Goal: Task Accomplishment & Management: Manage account settings

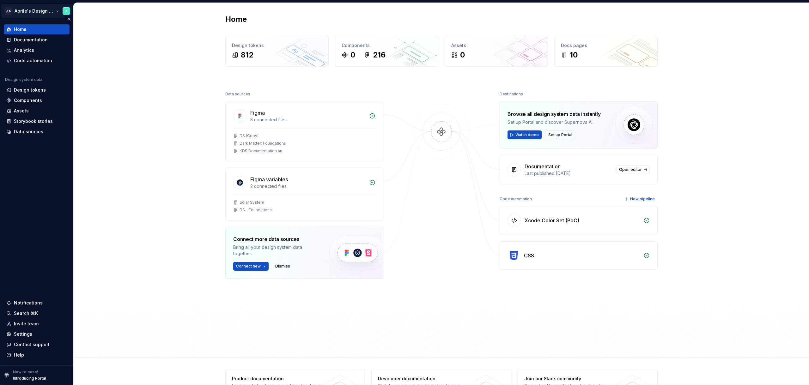
click at [30, 9] on html "🚀S Aprile's Design System Home Documentation Analytics Code automation Design s…" at bounding box center [404, 192] width 809 height 385
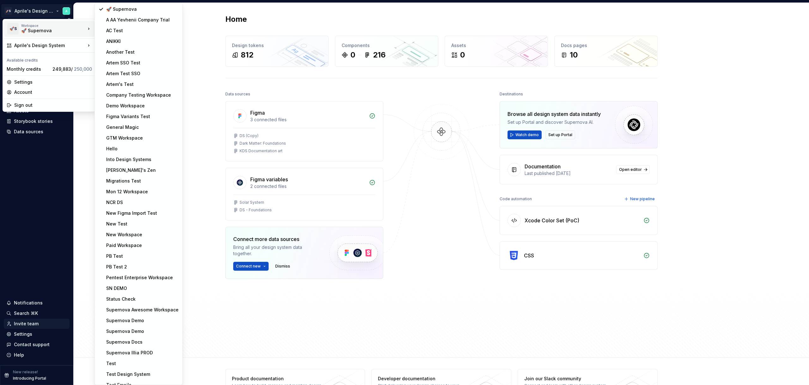
drag, startPoint x: 47, startPoint y: 235, endPoint x: 22, endPoint y: 320, distance: 89.7
click at [47, 235] on html "🚀S Aprile's Design System Home Documentation Analytics Code automation Design s…" at bounding box center [404, 192] width 809 height 385
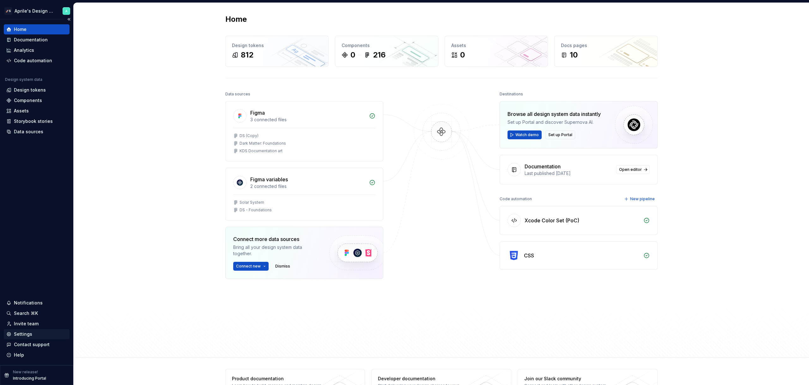
click at [16, 338] on div "Settings" at bounding box center [37, 334] width 66 height 10
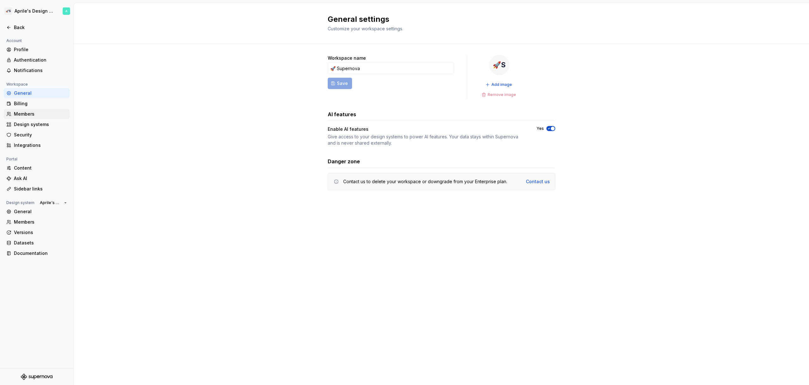
click at [31, 116] on div "Members" at bounding box center [40, 114] width 53 height 6
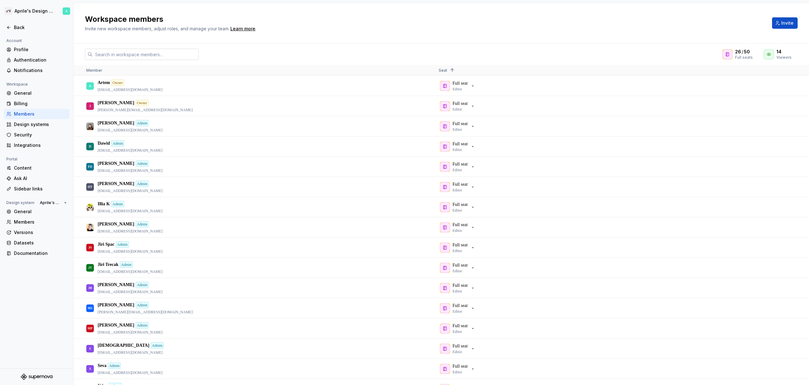
click at [192, 57] on input "text" at bounding box center [146, 54] width 106 height 11
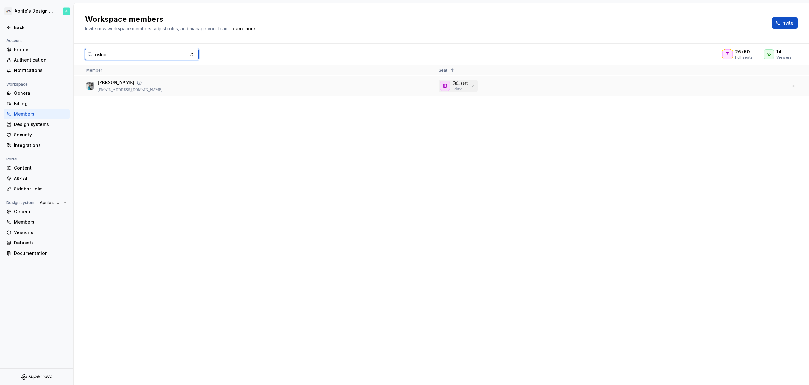
type input "oskar"
click at [474, 87] on icon "button" at bounding box center [472, 85] width 5 height 5
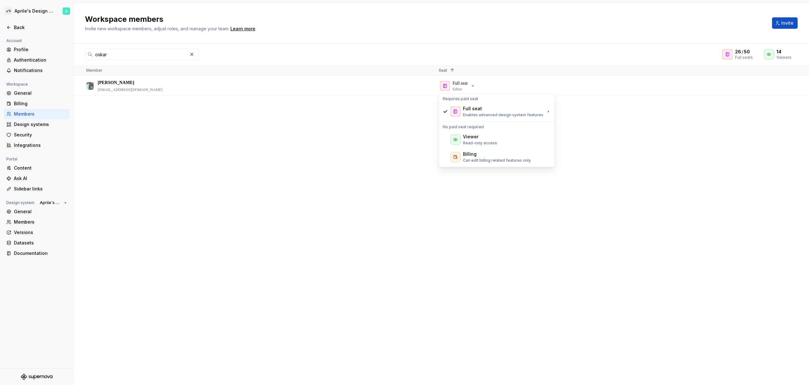
click at [341, 141] on div "[PERSON_NAME] [PERSON_NAME][EMAIL_ADDRESS][DOMAIN_NAME] Full seat Editor" at bounding box center [442, 230] width 736 height 309
click at [43, 16] on html "🚀S Aprile's Design System Back Account Profile Authentication Notifications Wor…" at bounding box center [404, 192] width 809 height 385
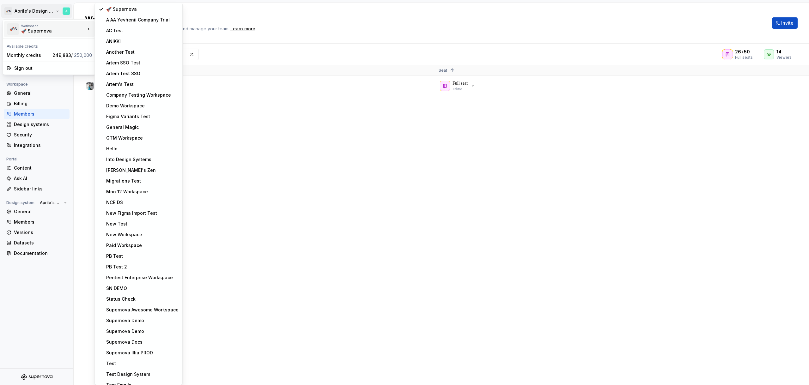
click at [403, 225] on html "🚀S Aprile's Design System Back Account Profile Authentication Notifications Wor…" at bounding box center [404, 192] width 809 height 385
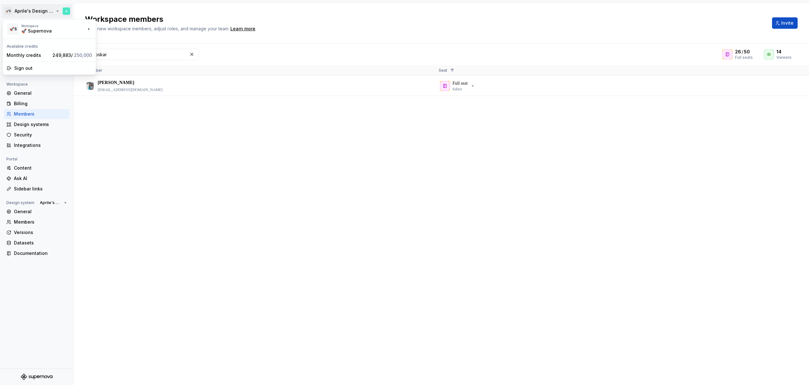
click at [35, 13] on html "🚀S Aprile's Design System Back Account Profile Authentication Notifications Wor…" at bounding box center [404, 192] width 809 height 385
click at [455, 114] on html "🚀S Aprile's Design System Back Account Profile Authentication Notifications Wor…" at bounding box center [404, 192] width 809 height 385
click at [796, 83] on button "button" at bounding box center [793, 86] width 9 height 9
click at [770, 101] on span "Make admin" at bounding box center [758, 102] width 30 height 11
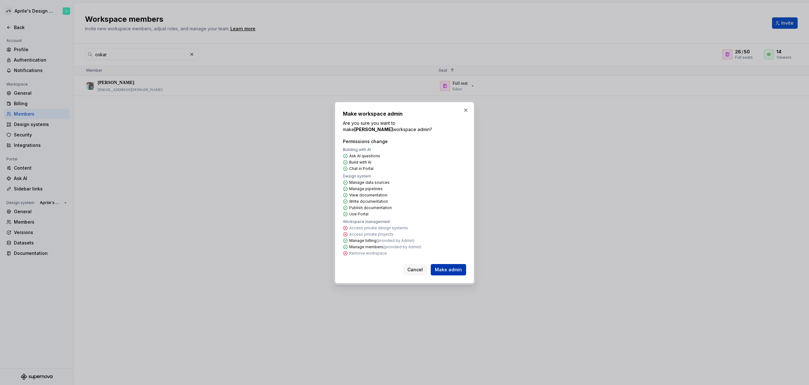
click at [448, 272] on span "Make admin" at bounding box center [448, 270] width 27 height 6
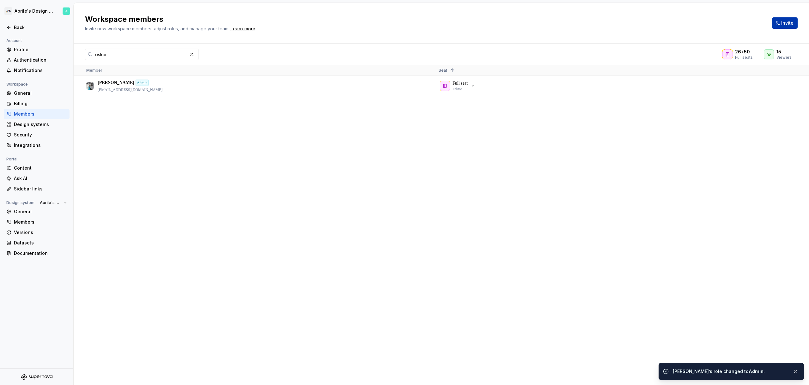
click at [776, 25] on button "Invite" at bounding box center [785, 22] width 26 height 11
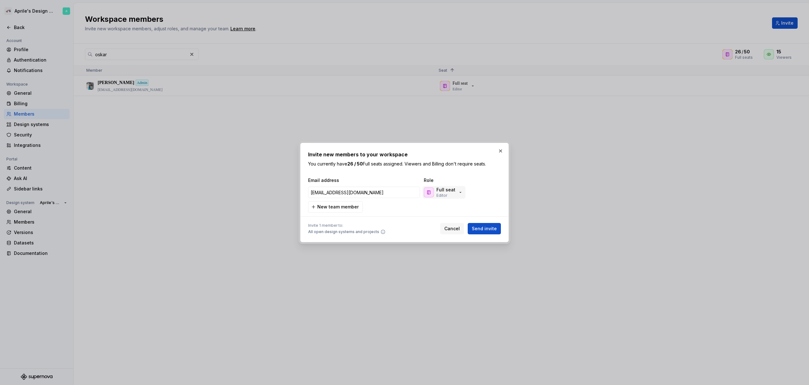
type input "[EMAIL_ADDRESS][DOMAIN_NAME]"
click at [449, 196] on div "Full seat Editor" at bounding box center [445, 192] width 19 height 11
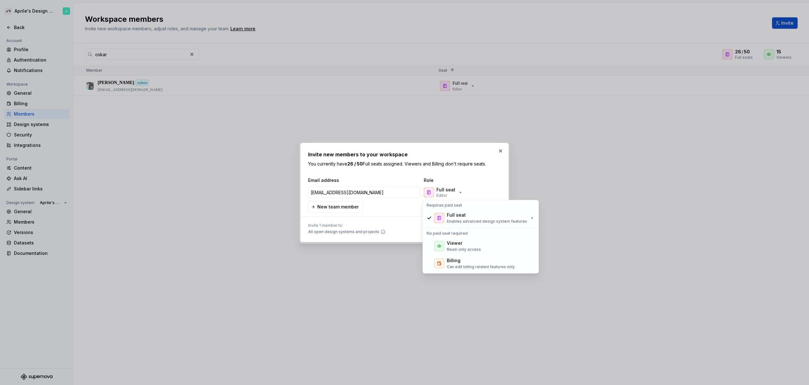
click at [405, 221] on div "Invite 1 member to: All open design systems and projects Cancel Send invite" at bounding box center [404, 228] width 193 height 14
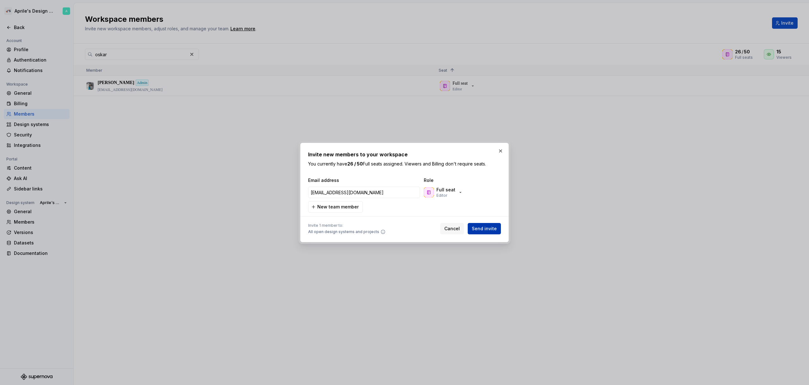
click at [491, 228] on span "Send invite" at bounding box center [484, 229] width 25 height 6
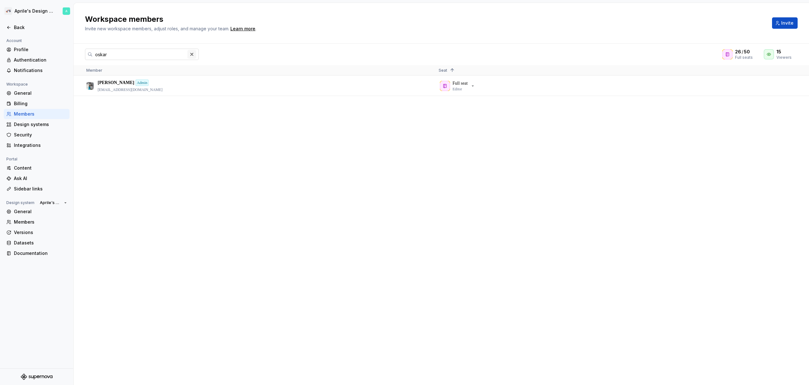
click at [194, 55] on button "button" at bounding box center [191, 54] width 9 height 9
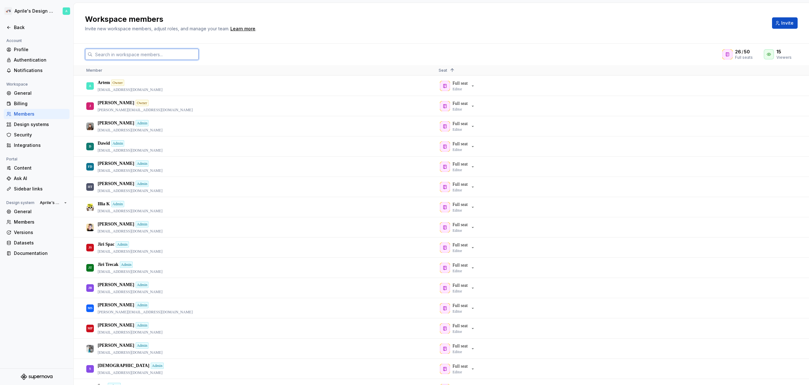
click at [150, 59] on input "text" at bounding box center [146, 54] width 106 height 11
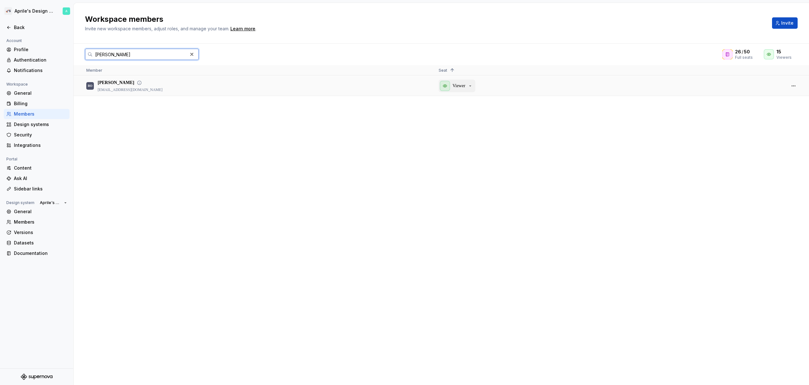
type input "[PERSON_NAME]"
click at [473, 85] on icon "button" at bounding box center [470, 85] width 5 height 5
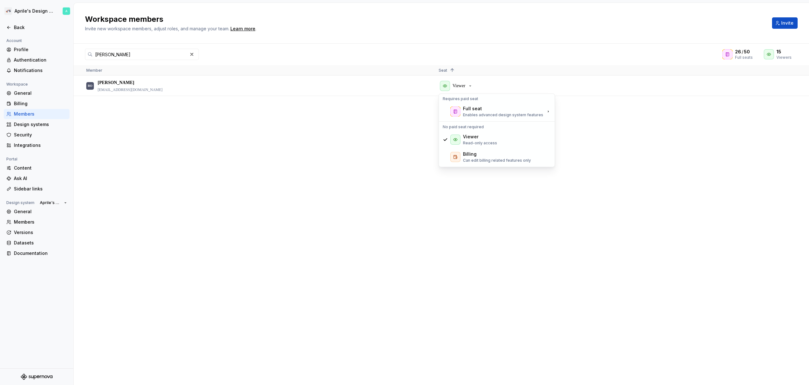
click at [341, 117] on div "[PERSON_NAME] [EMAIL_ADDRESS][DOMAIN_NAME] Viewer" at bounding box center [442, 230] width 736 height 309
click at [448, 86] on div "button" at bounding box center [445, 86] width 10 height 10
click at [558, 111] on div "Editor Can edit design system content, approve and publish documentation" at bounding box center [593, 114] width 85 height 22
click at [792, 86] on button "button" at bounding box center [793, 86] width 9 height 9
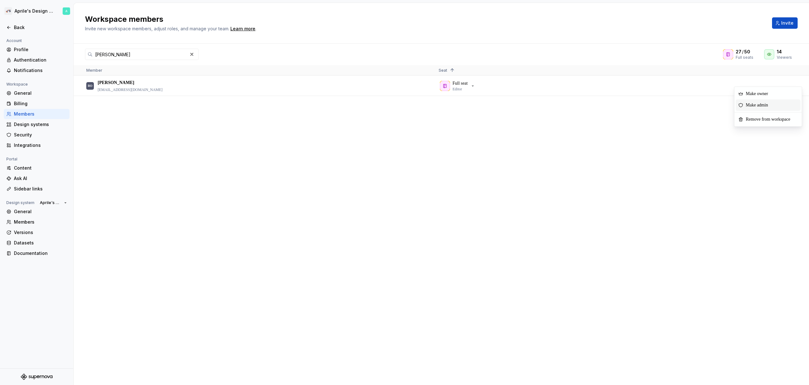
click at [760, 106] on span "Make admin" at bounding box center [758, 105] width 30 height 11
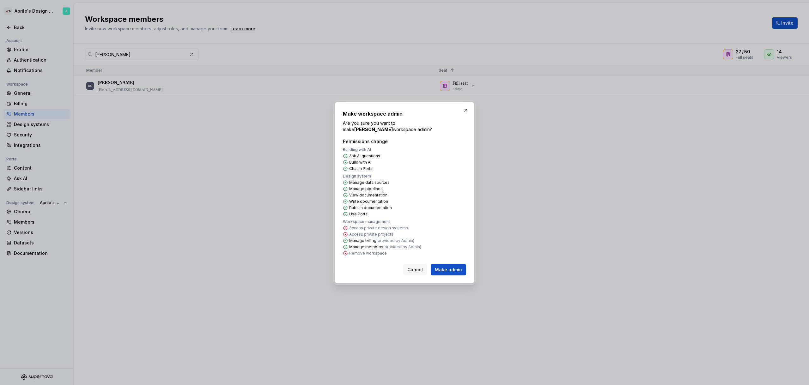
click at [439, 271] on span "Make admin" at bounding box center [448, 270] width 27 height 6
